Goal: Entertainment & Leisure: Consume media (video, audio)

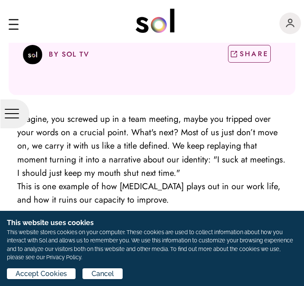
click at [39, 278] on span "Accept Cookies" at bounding box center [41, 274] width 51 height 10
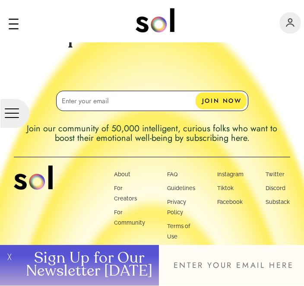
scroll to position [2451, 0]
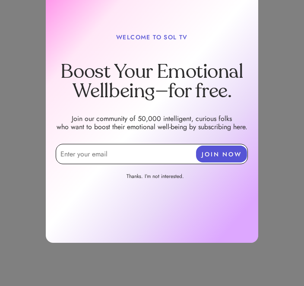
click at [80, 152] on input "email" at bounding box center [152, 154] width 192 height 20
click at [81, 154] on input "email" at bounding box center [152, 154] width 192 height 20
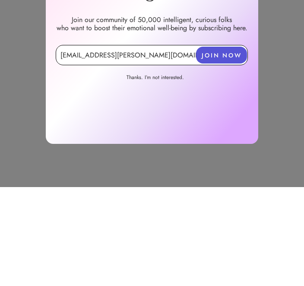
type input "hilaryedwards@rogers.com"
click at [221, 145] on button "JOIN NOW" at bounding box center [221, 153] width 51 height 17
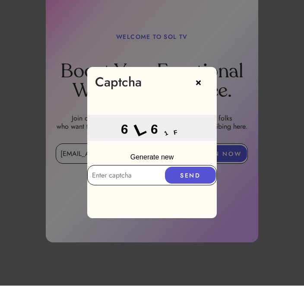
click at [103, 176] on input "text" at bounding box center [152, 175] width 130 height 20
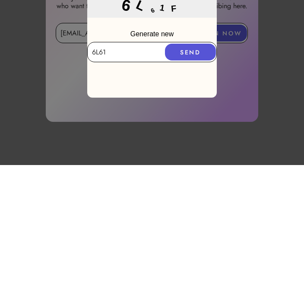
type input "6L61F"
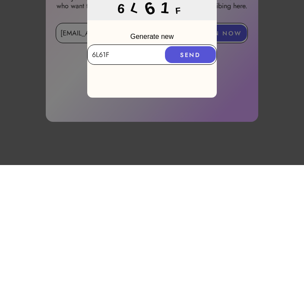
click at [191, 167] on button "SEND" at bounding box center [190, 175] width 51 height 17
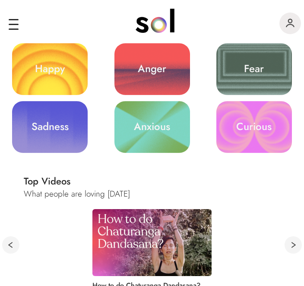
scroll to position [274, 0]
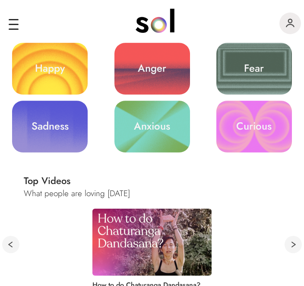
click at [49, 130] on link "Sadness" at bounding box center [50, 127] width 76 height 52
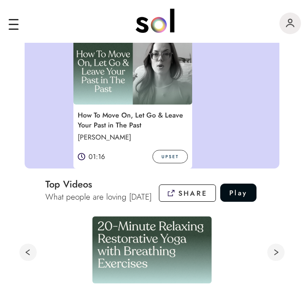
scroll to position [237, 0]
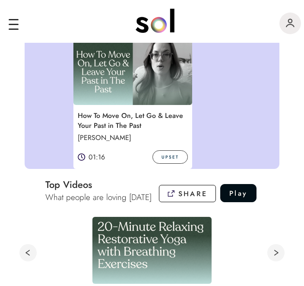
click at [156, 118] on p "How To Move On, Let Go & Leave Your Past in The Past" at bounding box center [131, 120] width 117 height 22
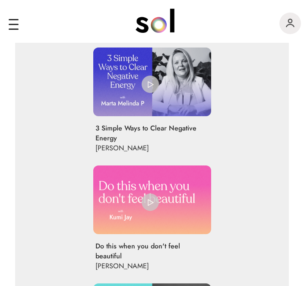
scroll to position [666, 0]
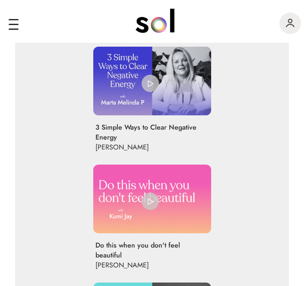
click at [156, 86] on img at bounding box center [150, 83] width 17 height 17
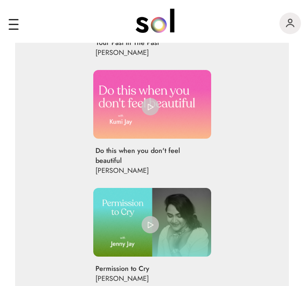
scroll to position [762, 0]
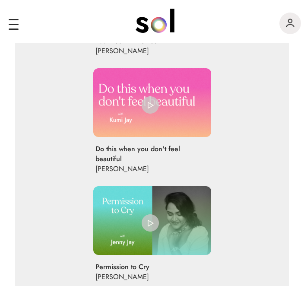
click at [111, 156] on p "Do this when you don't feel beautiful" at bounding box center [149, 154] width 108 height 20
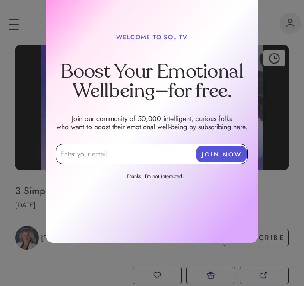
click at [156, 177] on link "Thanks. I’m not interested." at bounding box center [154, 177] width 99 height 9
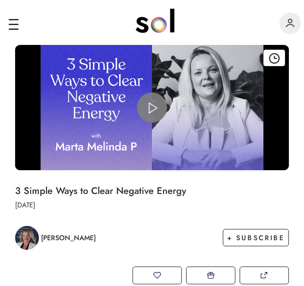
click at [17, 22] on div "main navigation" at bounding box center [14, 26] width 10 height 20
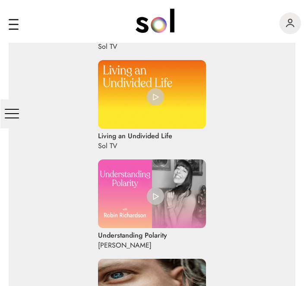
scroll to position [1449, 0]
